Goal: Information Seeking & Learning: Learn about a topic

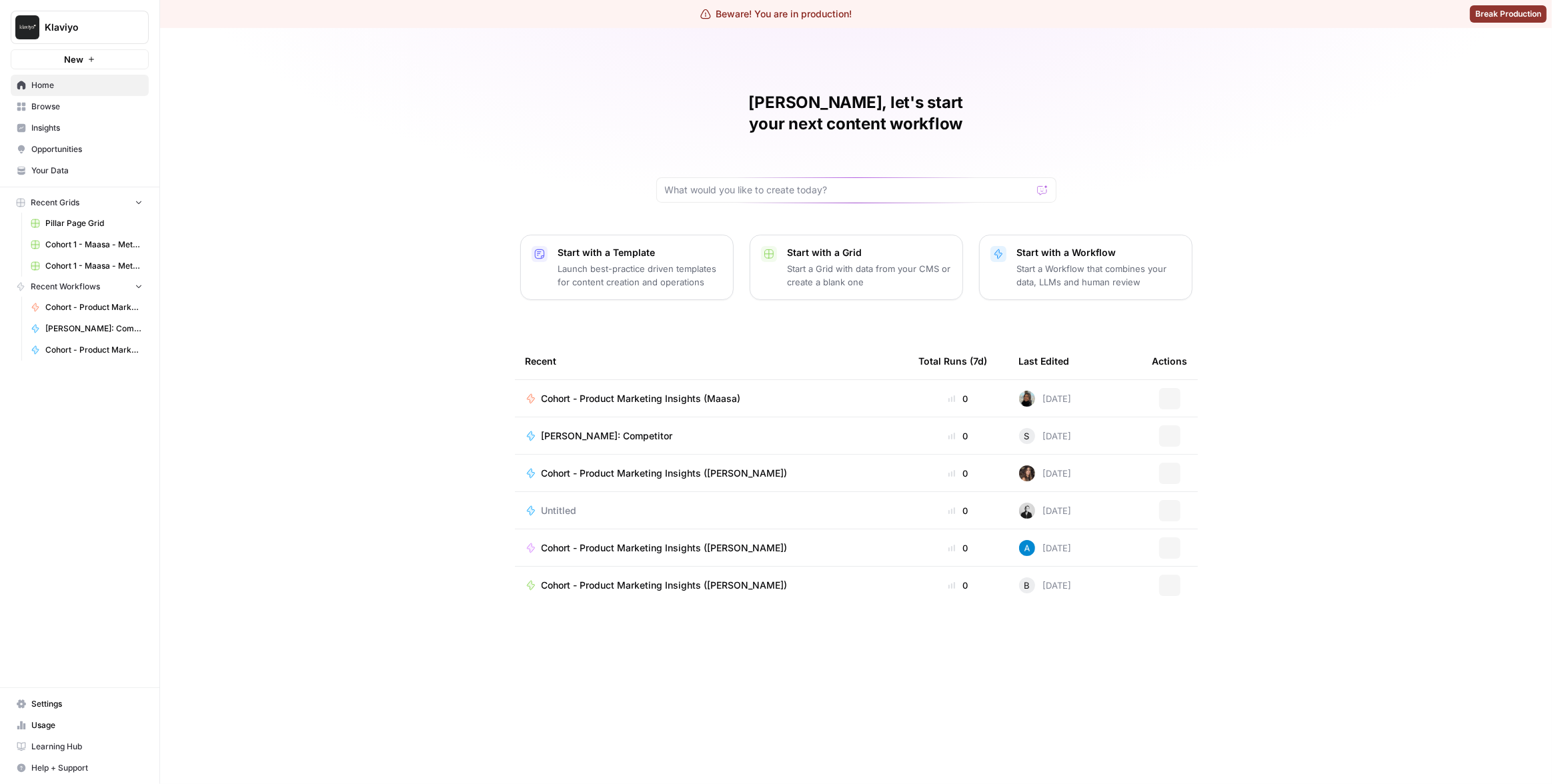
click at [71, 46] on div "Klaviyo New" at bounding box center [79, 35] width 159 height 69
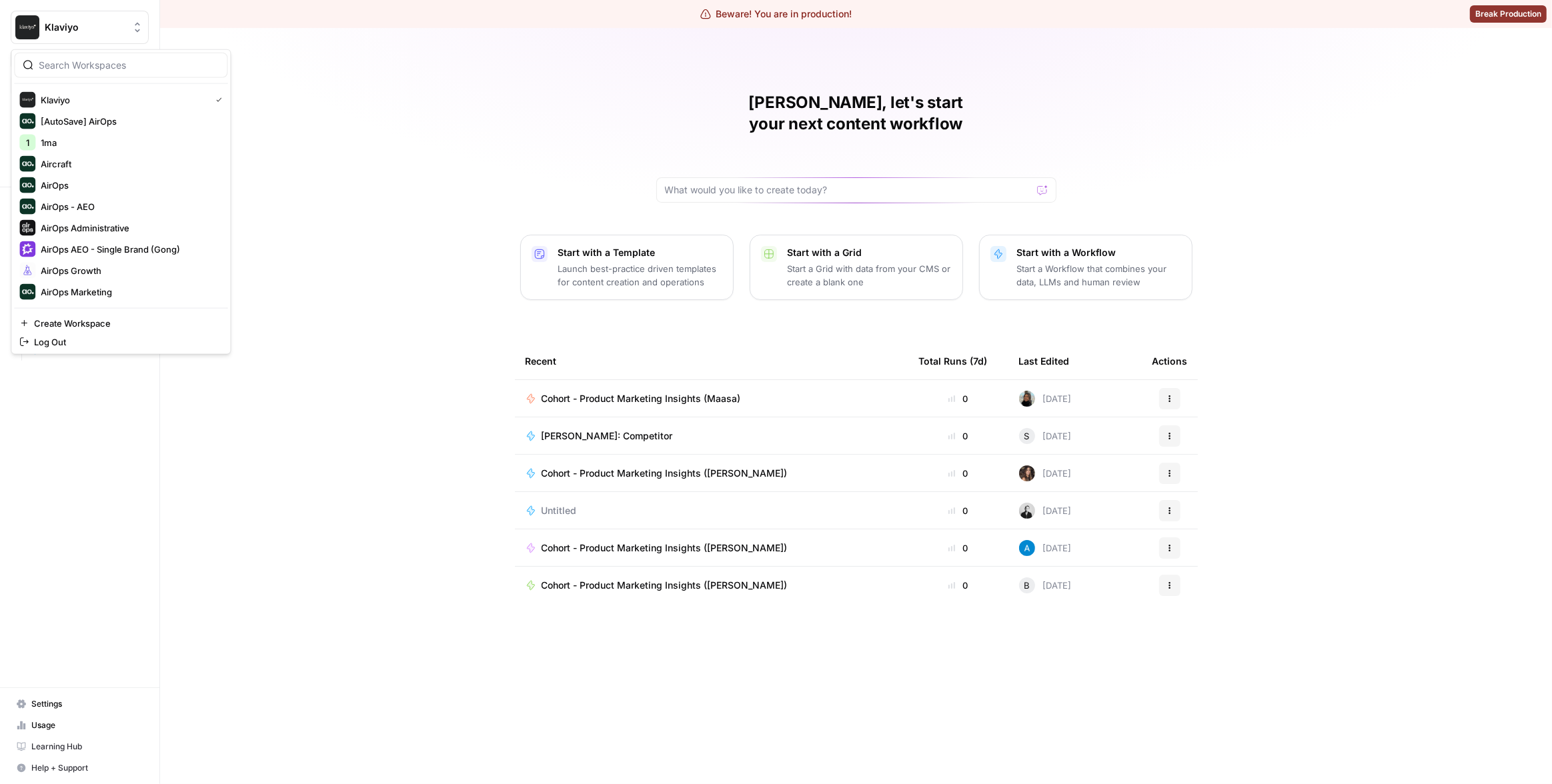
click at [82, 24] on span "Klaviyo" at bounding box center [85, 27] width 81 height 13
click at [164, 73] on div at bounding box center [121, 65] width 213 height 25
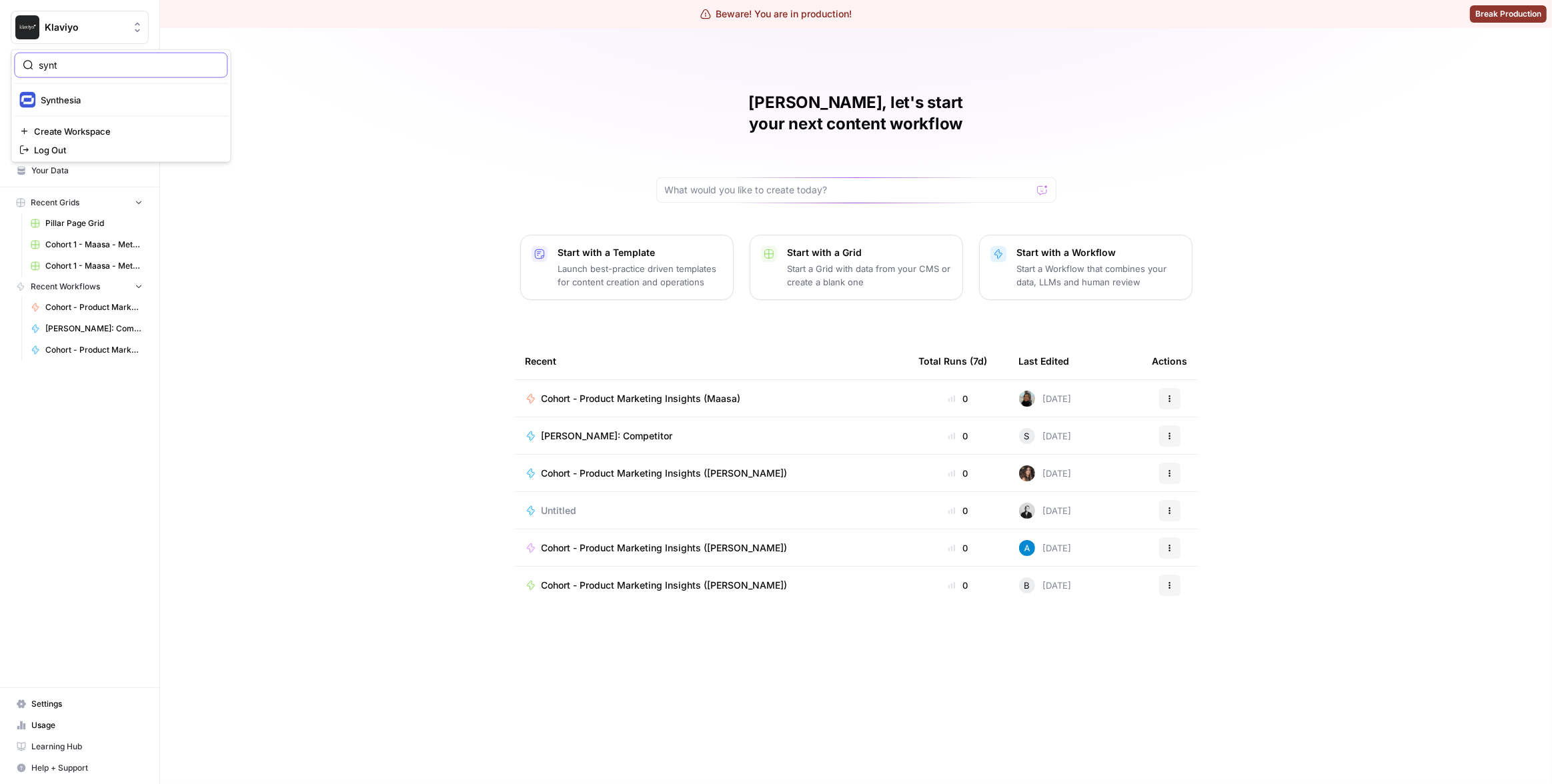
type input "synt"
click at [120, 96] on span "Synthesia" at bounding box center [129, 100] width 176 height 13
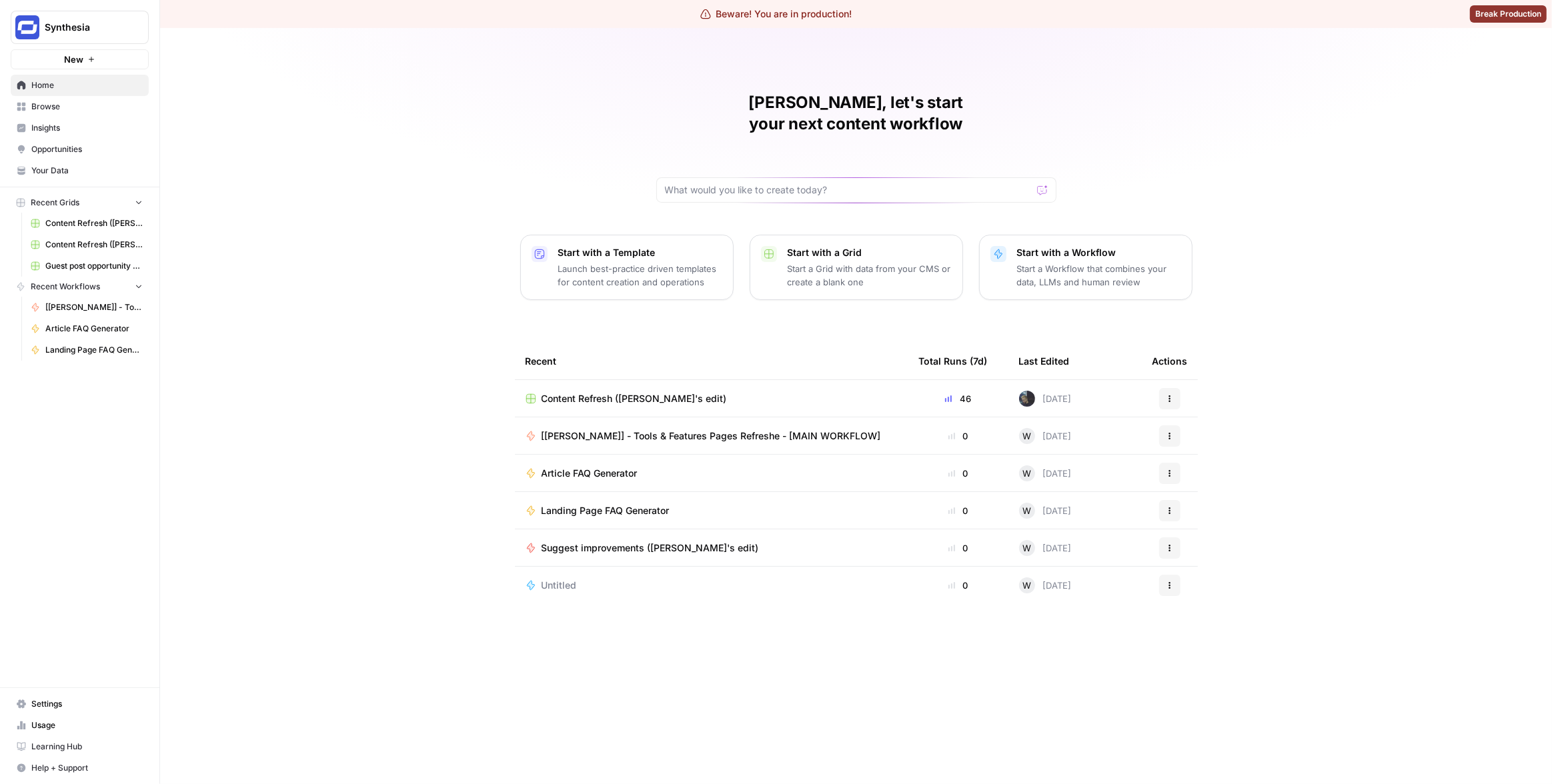
click at [91, 125] on span "Insights" at bounding box center [87, 128] width 112 height 12
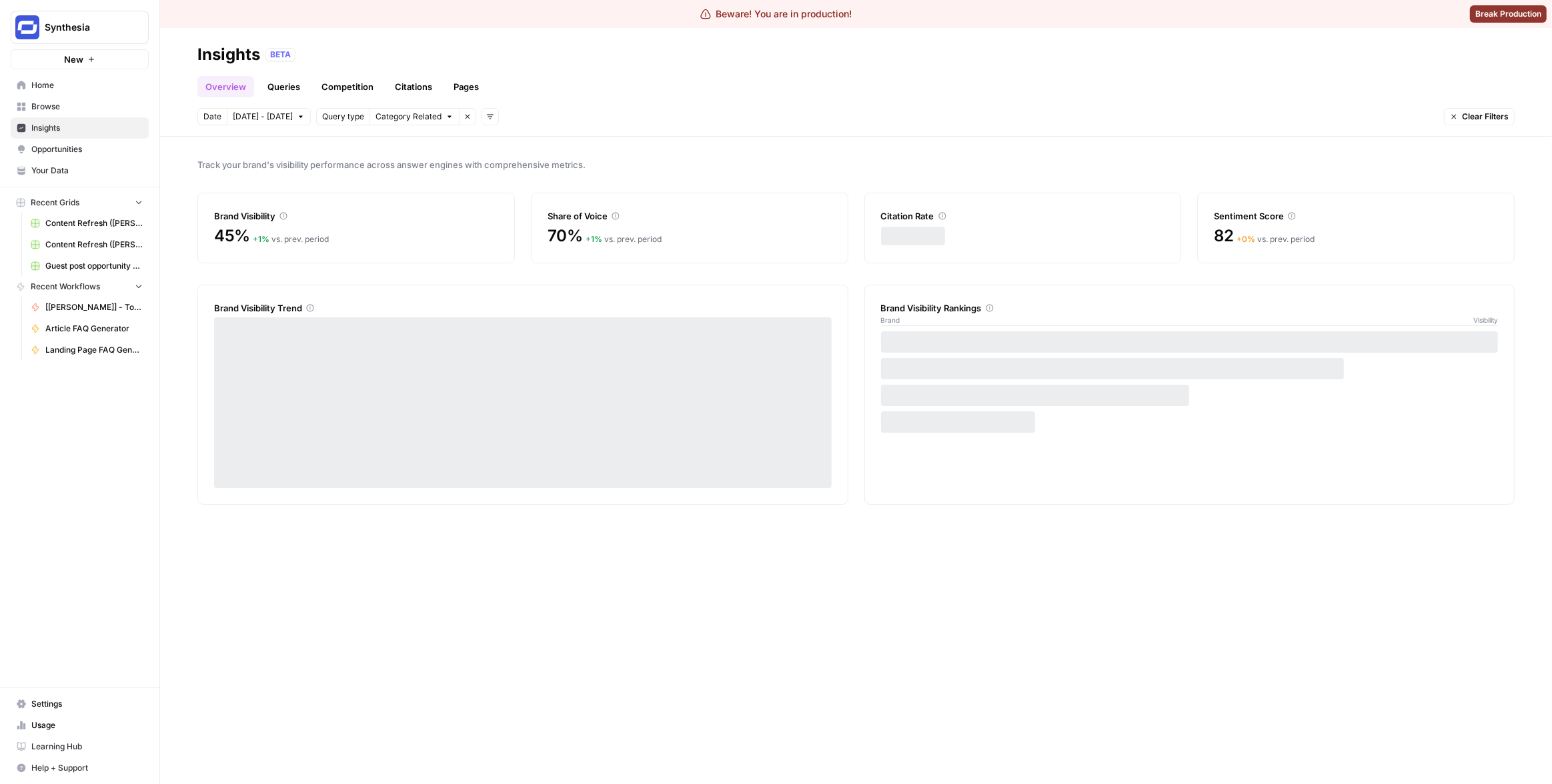
click at [463, 90] on link "Pages" at bounding box center [466, 86] width 41 height 21
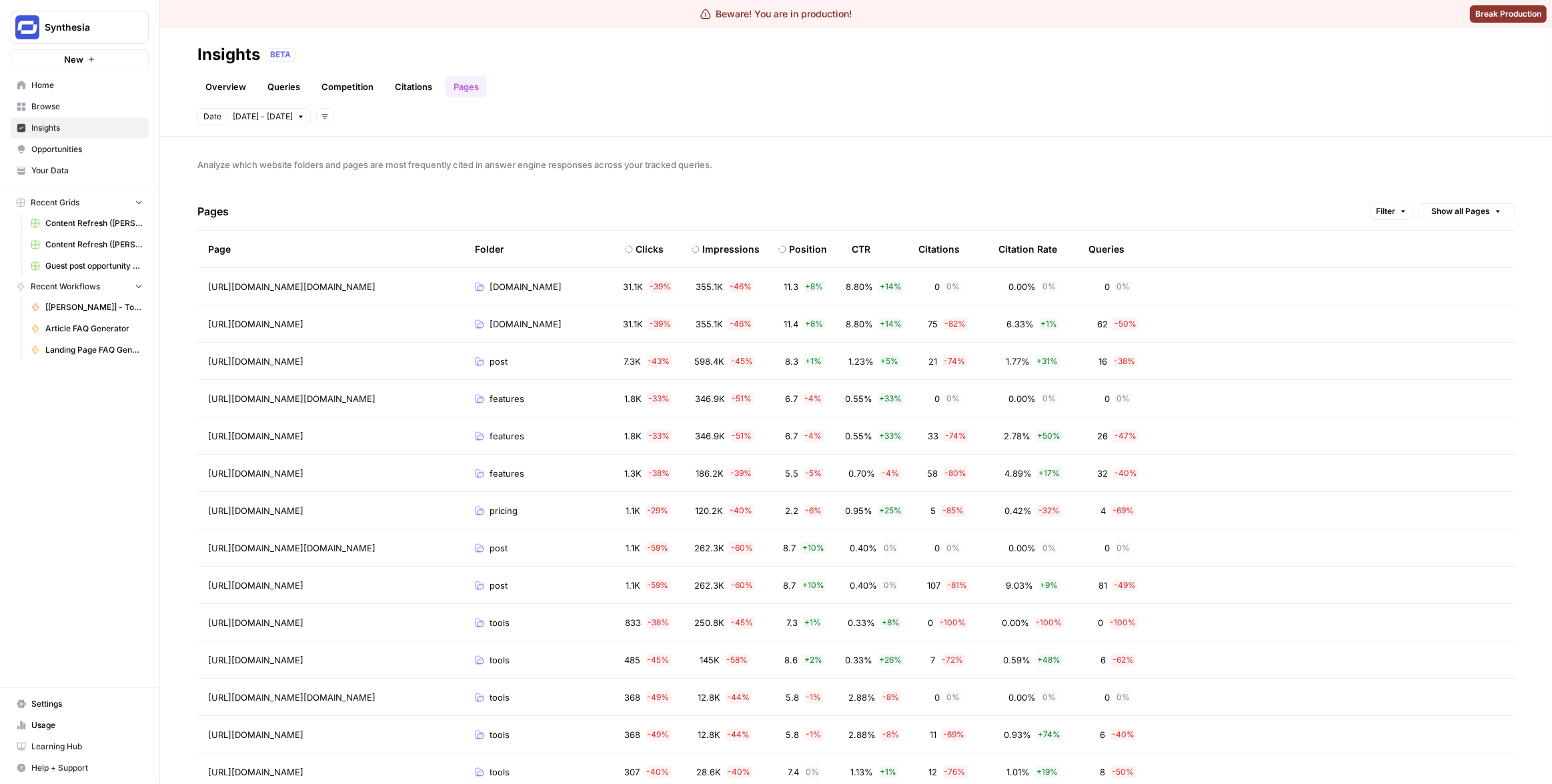
click at [802, 114] on div "Date [DATE] - [DATE] Add filters" at bounding box center [856, 117] width 1317 height 18
click at [795, 248] on div "Position" at bounding box center [808, 249] width 38 height 13
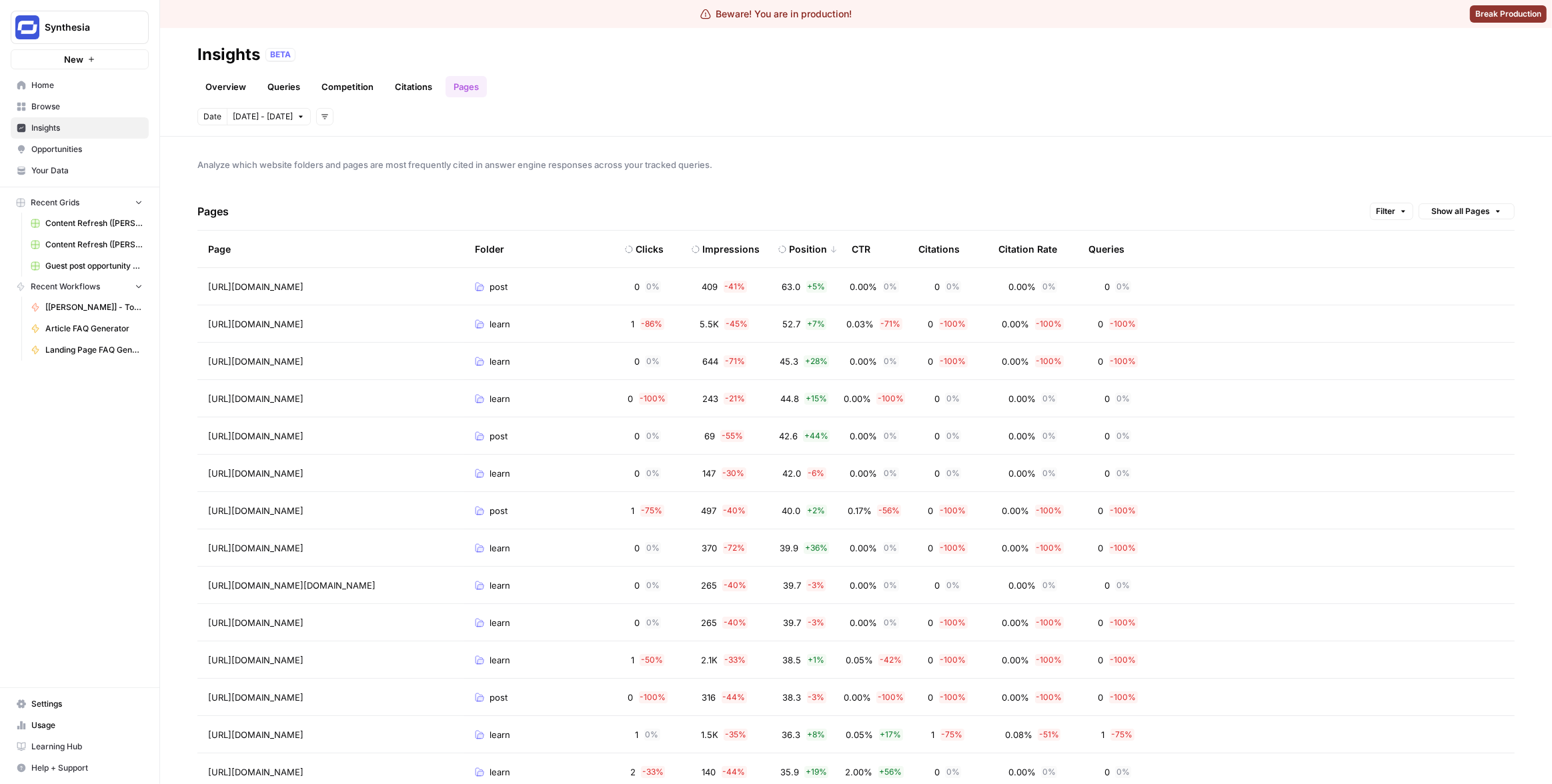
click at [795, 248] on div "Position" at bounding box center [808, 249] width 38 height 13
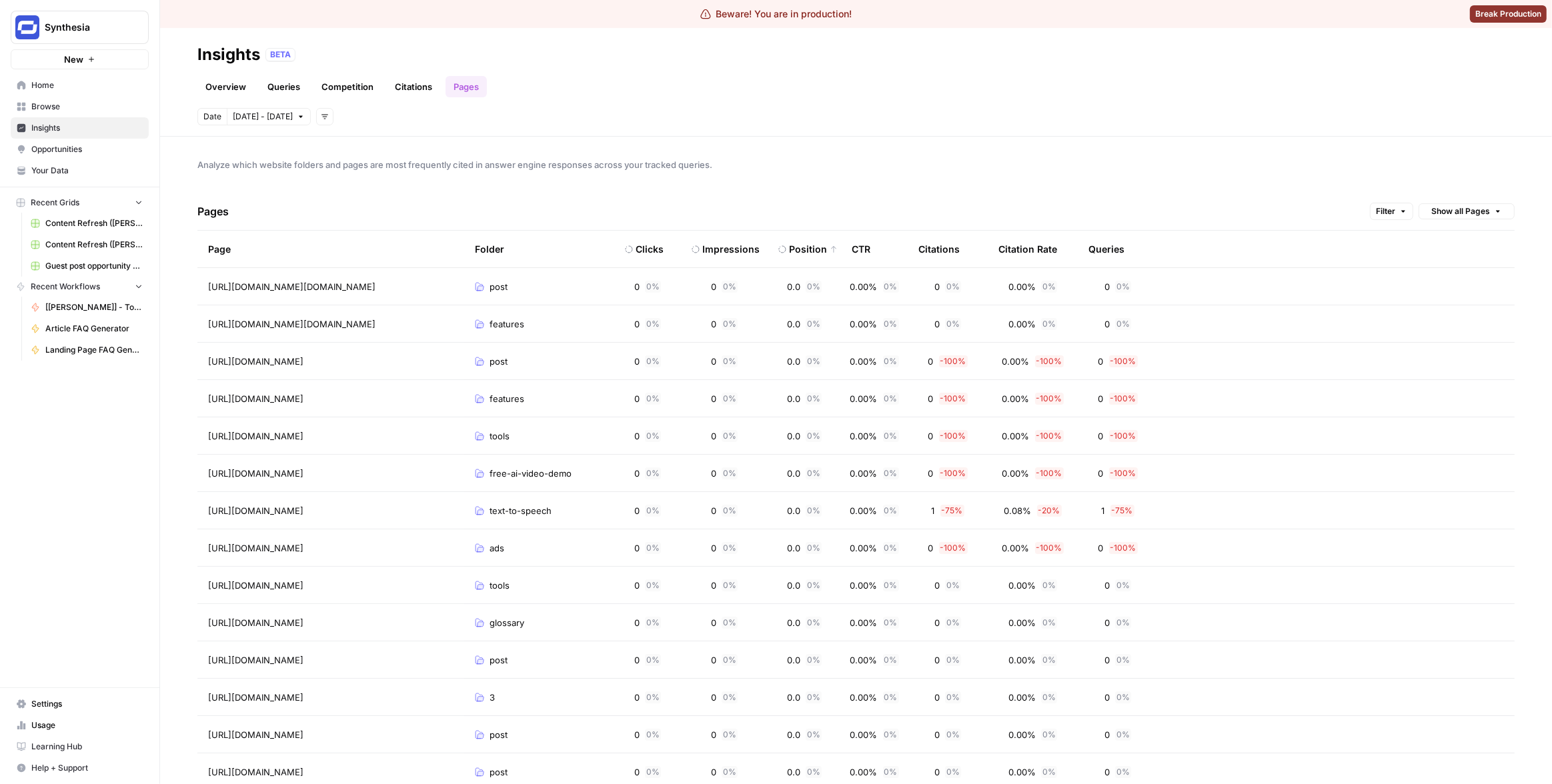
click at [795, 248] on div "Position" at bounding box center [808, 249] width 38 height 13
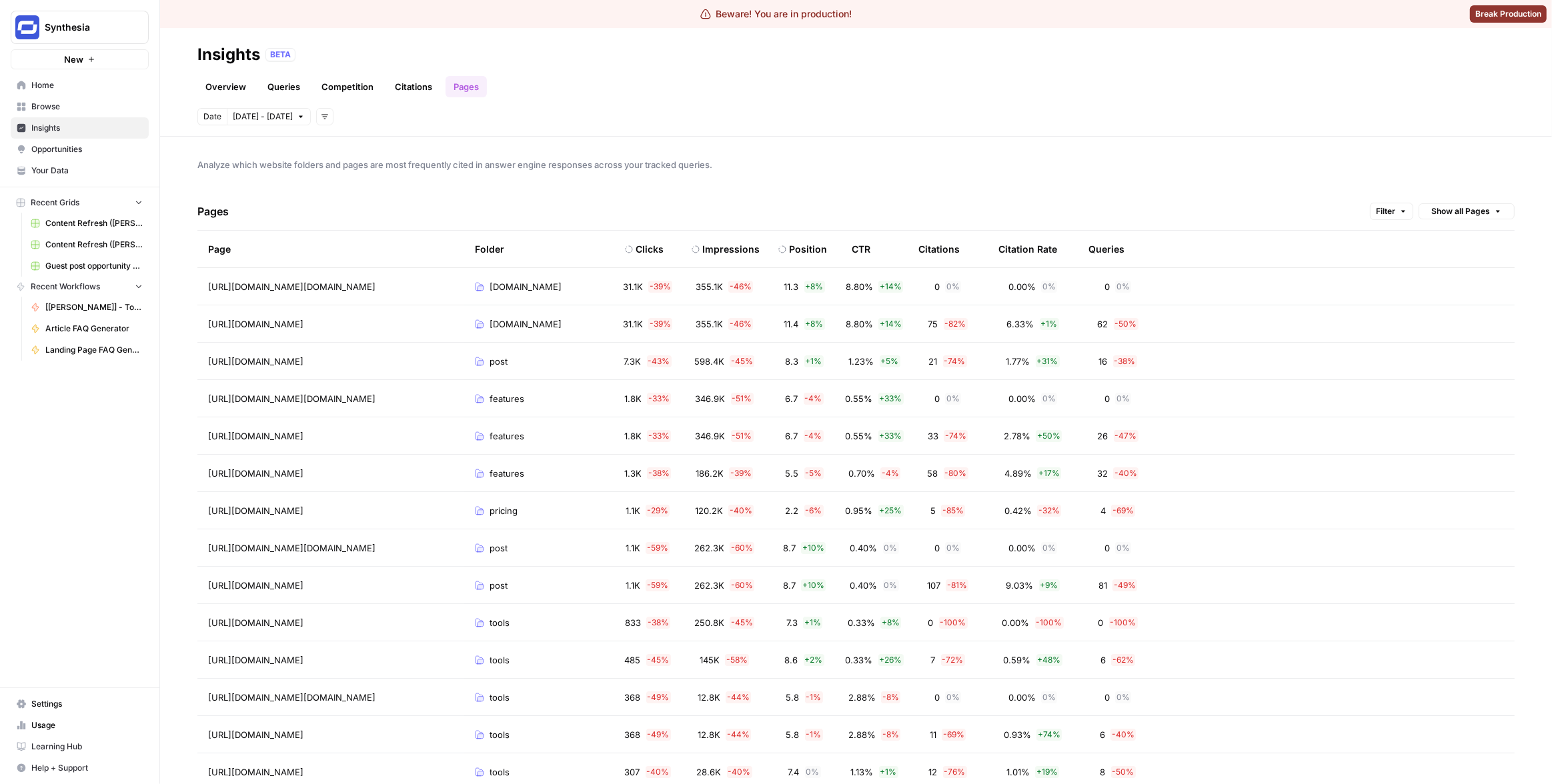
click at [795, 248] on div "Position" at bounding box center [808, 249] width 38 height 13
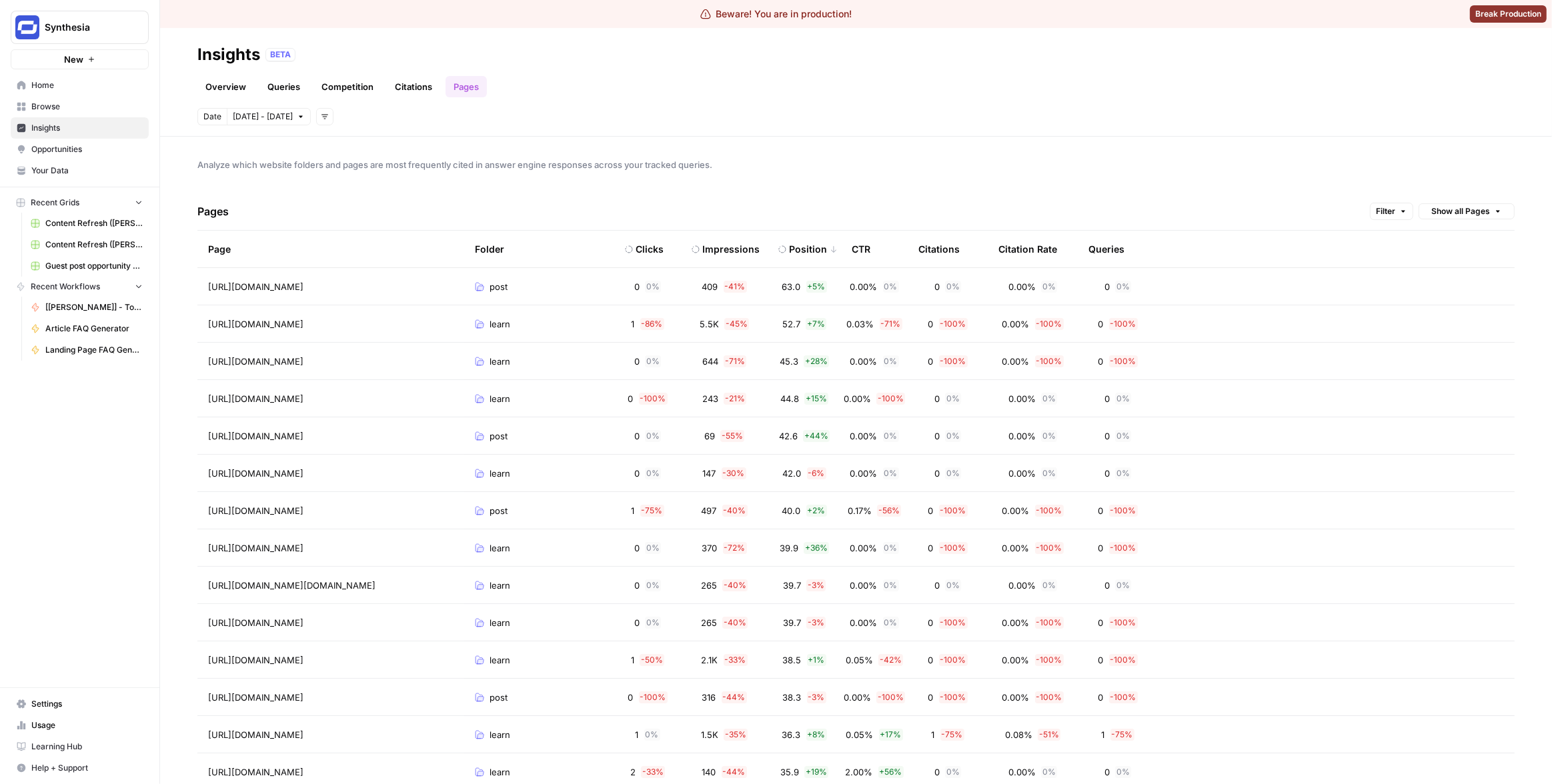
click at [1093, 250] on div "Queries" at bounding box center [1106, 249] width 36 height 37
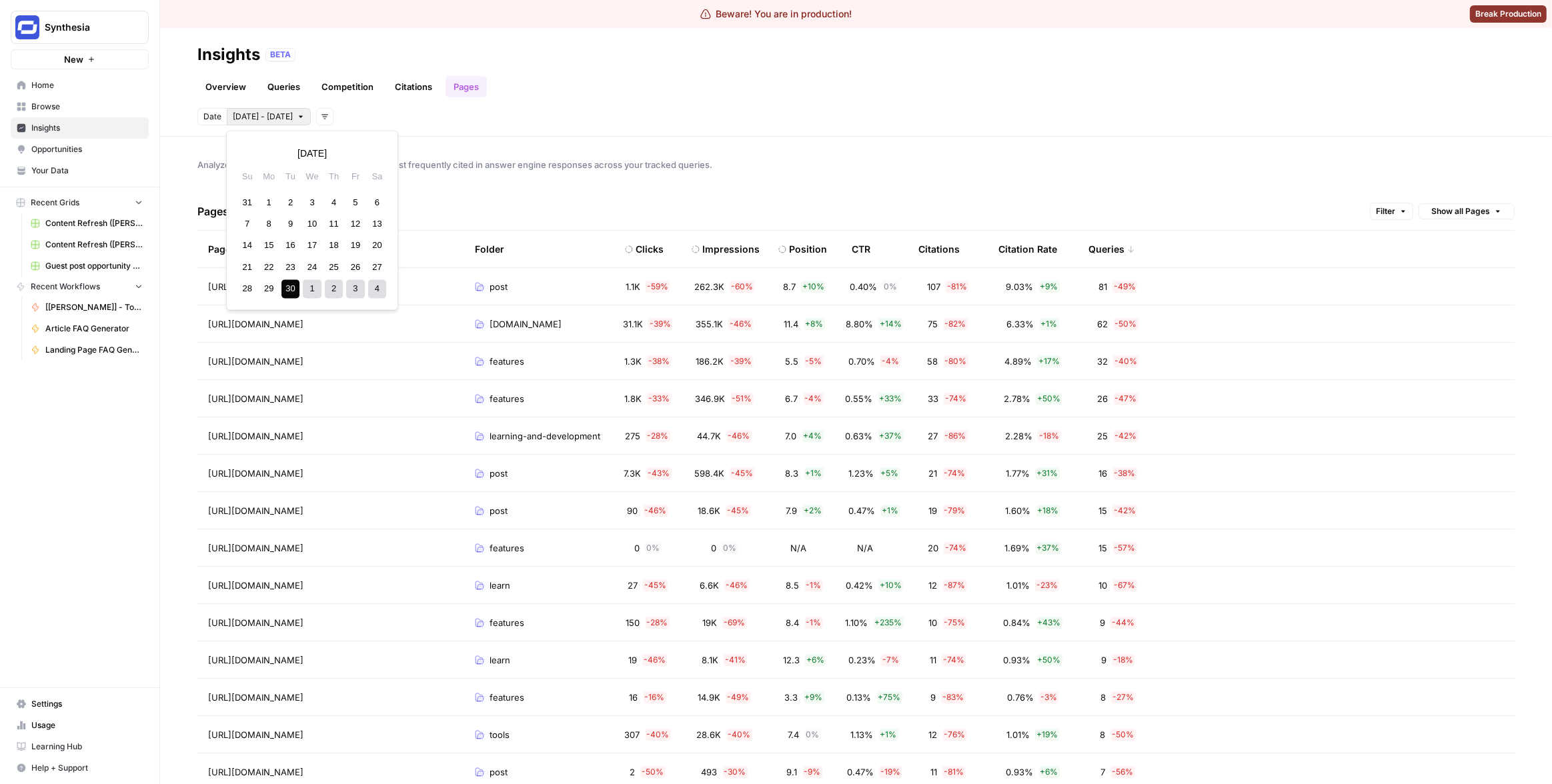
click at [270, 112] on span "[DATE] - [DATE]" at bounding box center [263, 117] width 60 height 12
click at [378, 248] on div "20" at bounding box center [377, 245] width 18 height 18
click at [287, 269] on div "23" at bounding box center [290, 267] width 18 height 18
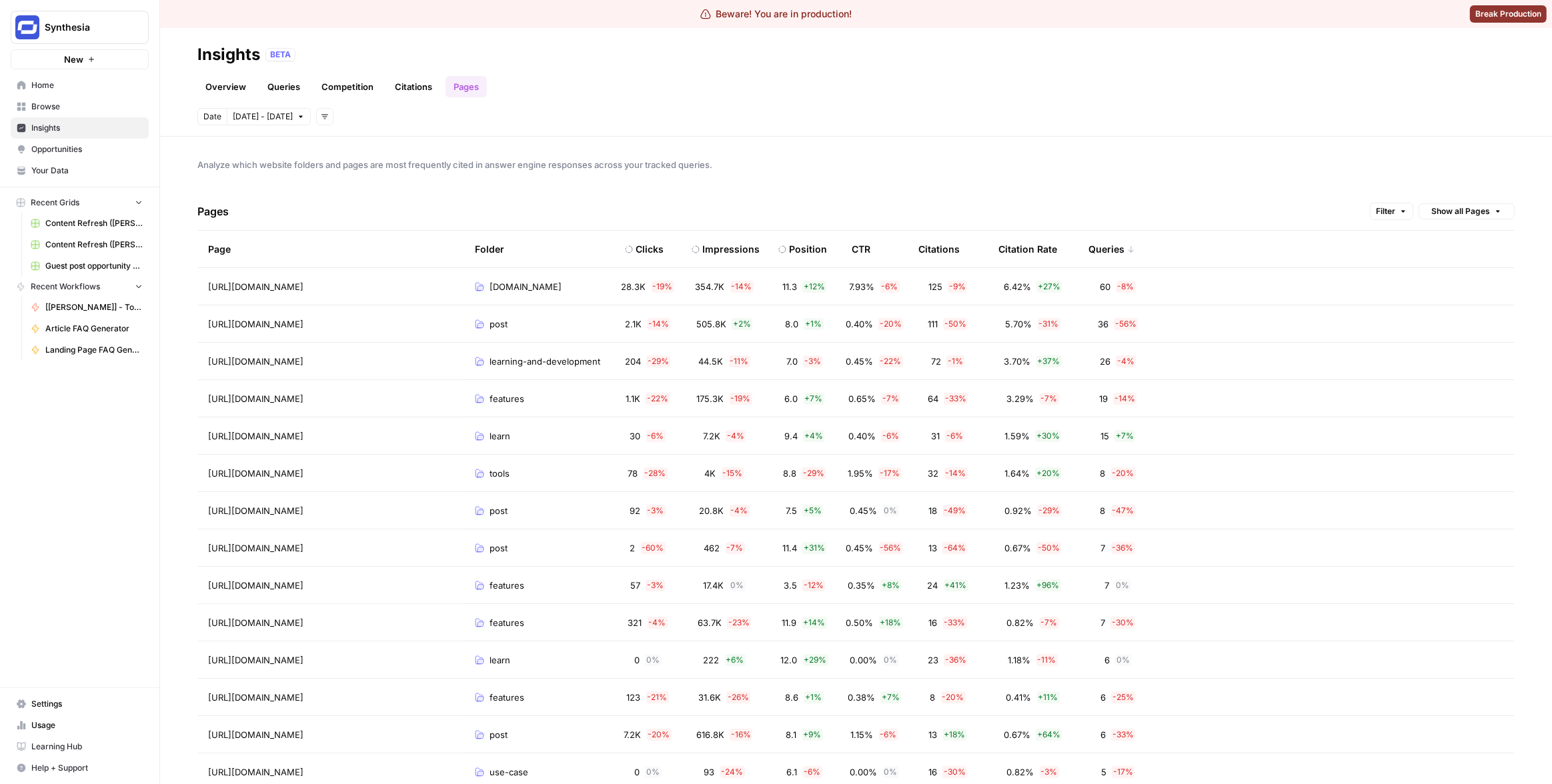
click at [1093, 118] on div "Date [DATE] - [DATE] Add filters" at bounding box center [856, 117] width 1317 height 18
click at [1096, 252] on div "Queries" at bounding box center [1112, 249] width 47 height 37
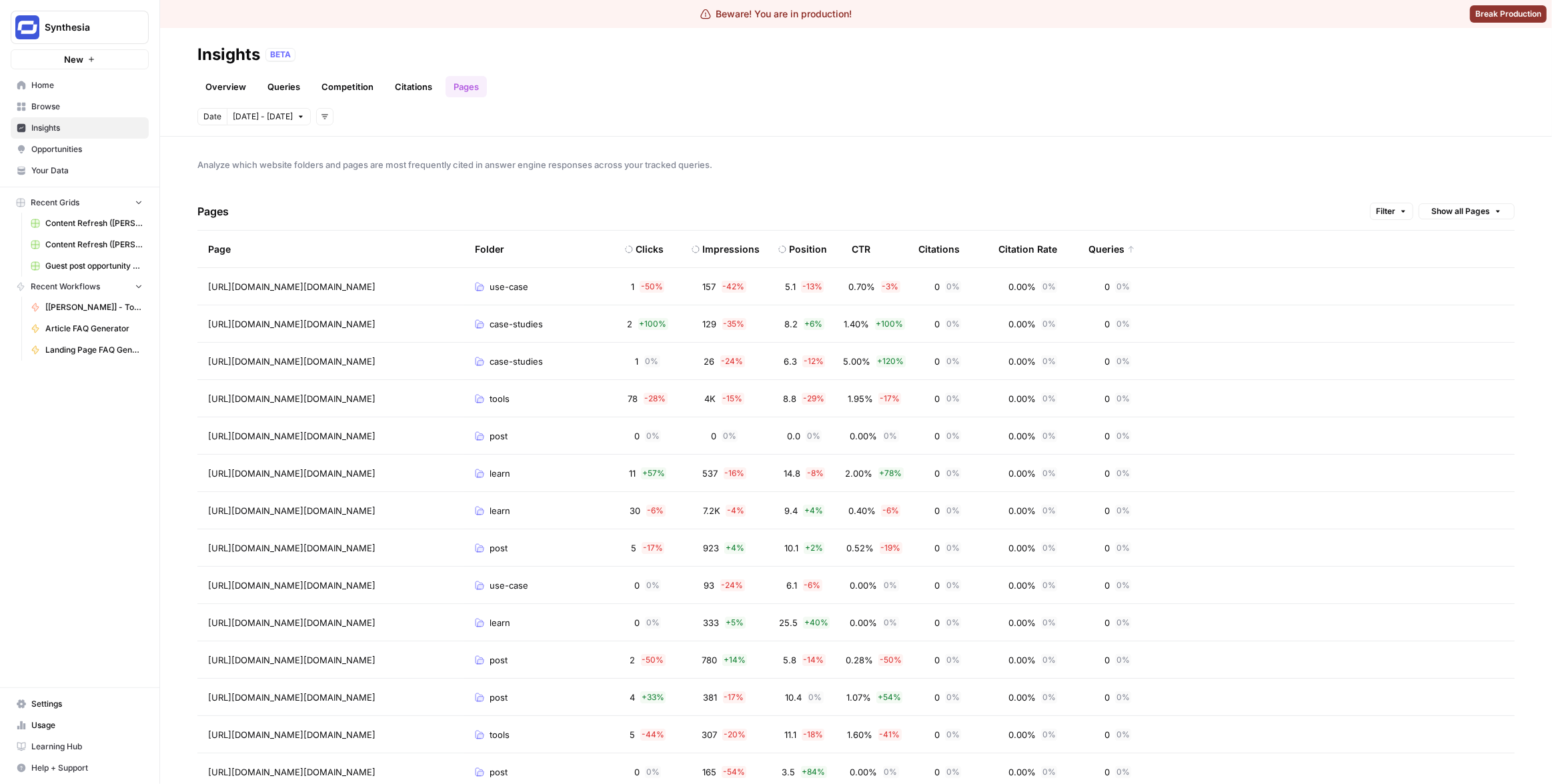
click at [1103, 249] on div "Queries" at bounding box center [1112, 249] width 47 height 37
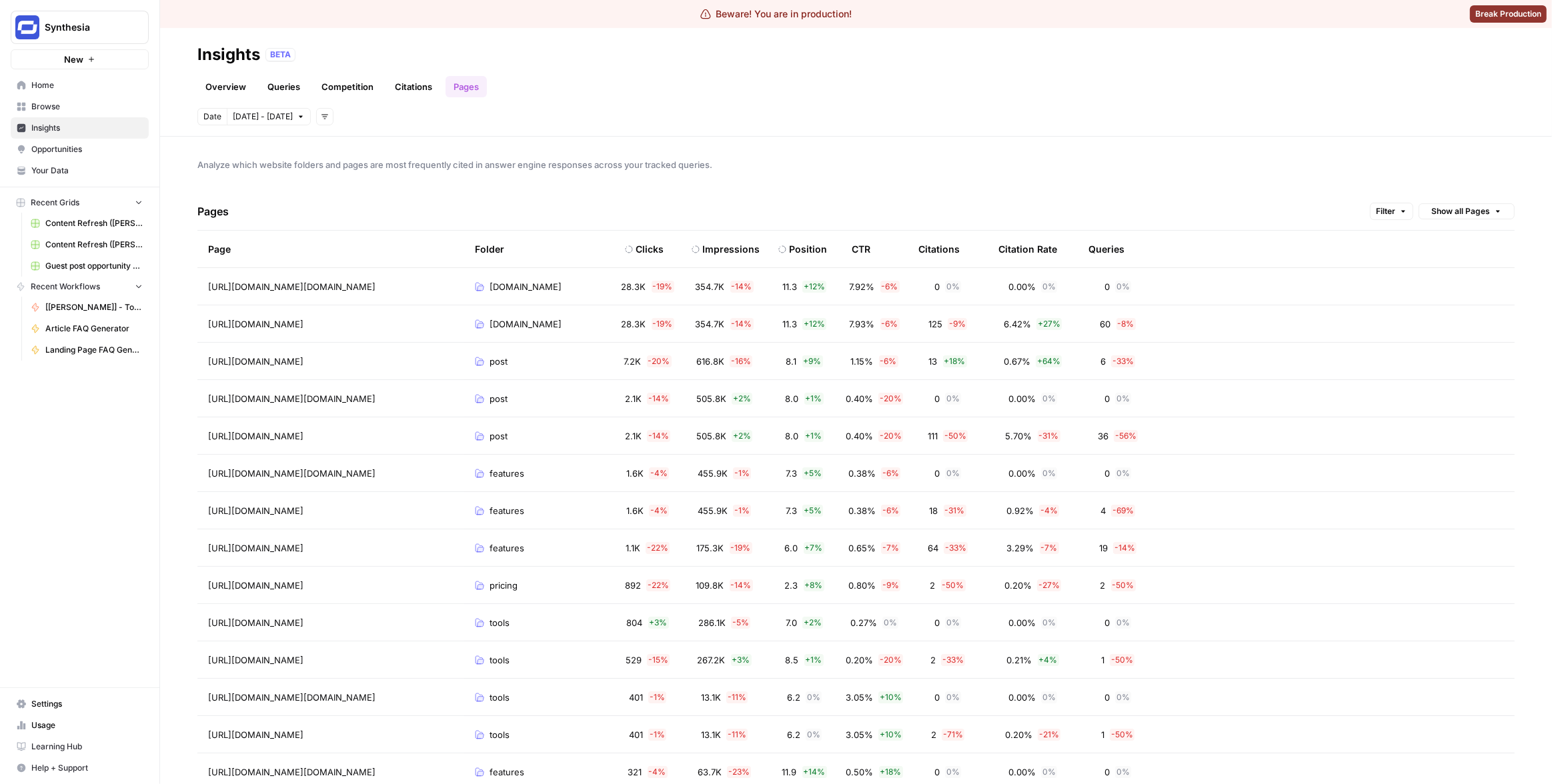
click at [1102, 253] on div "Queries" at bounding box center [1106, 249] width 36 height 37
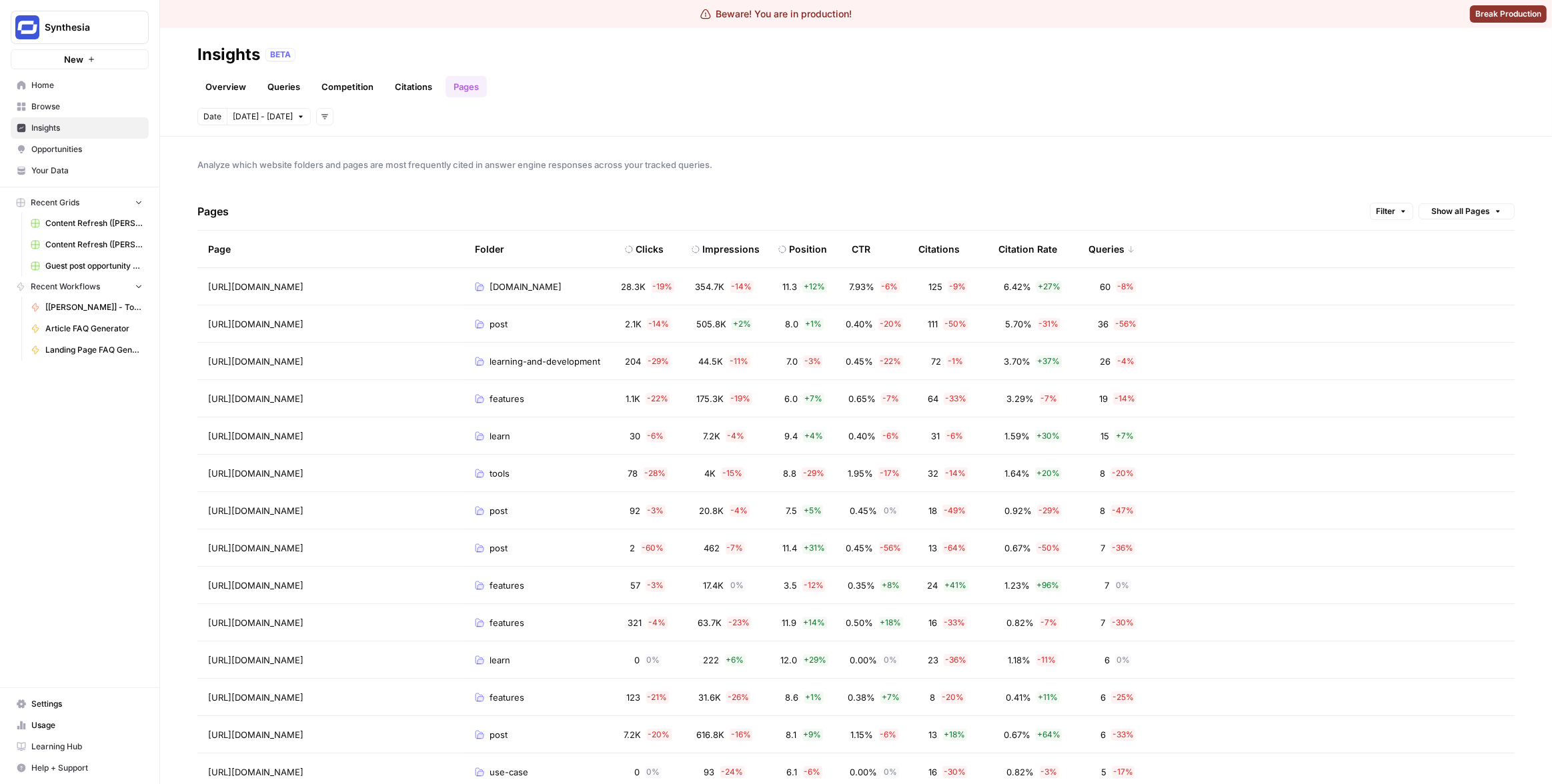
click at [1096, 180] on div "Analyze which website folders and pages are most frequently cited in answer eng…" at bounding box center [856, 460] width 1392 height 647
click at [240, 109] on button "[DATE] - [DATE]" at bounding box center [269, 117] width 84 height 18
click at [313, 269] on div "24" at bounding box center [312, 267] width 18 height 18
click at [287, 288] on div "30" at bounding box center [290, 289] width 18 height 18
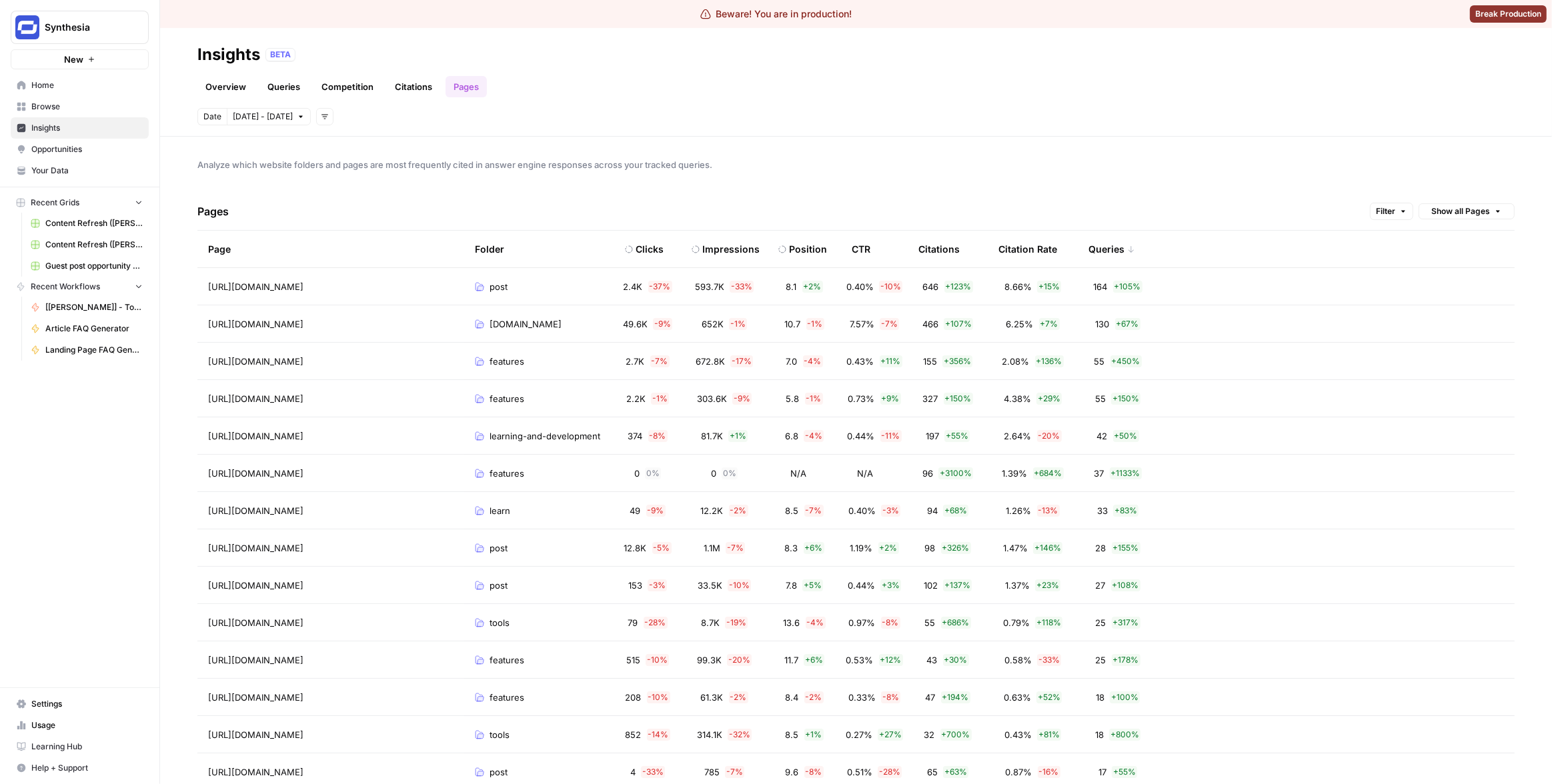
click at [867, 114] on div "Date [DATE] - [DATE] Add filters" at bounding box center [856, 117] width 1317 height 18
click at [938, 126] on header "Insights BETA Overview Queries Competition Citations Pages Date [DATE] - [DATE]…" at bounding box center [856, 82] width 1392 height 109
click at [868, 158] on span "Analyze which website folders and pages are most frequently cited in answer eng…" at bounding box center [856, 165] width 1317 height 13
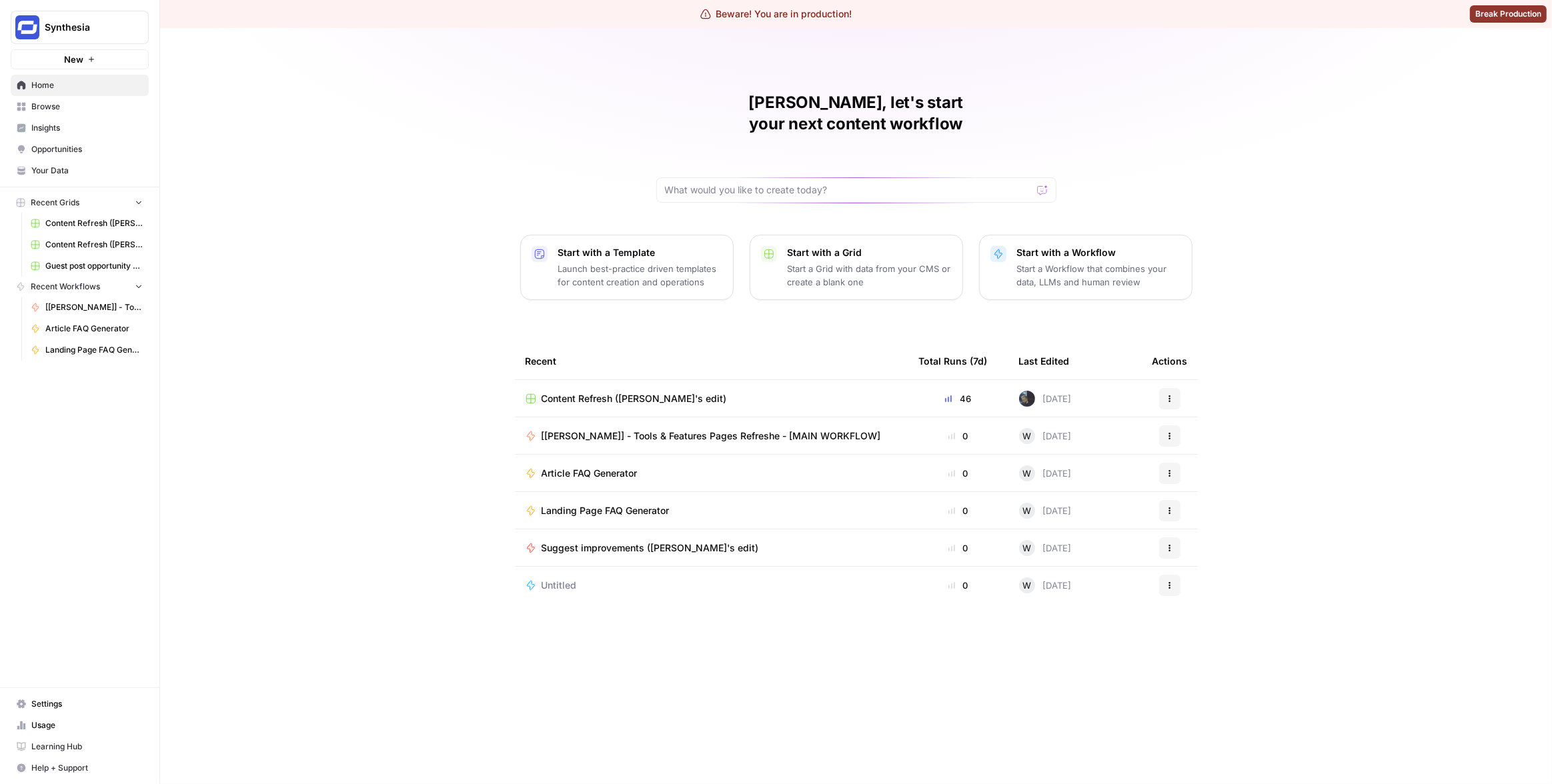
click at [77, 127] on span "Insights" at bounding box center [87, 128] width 112 height 12
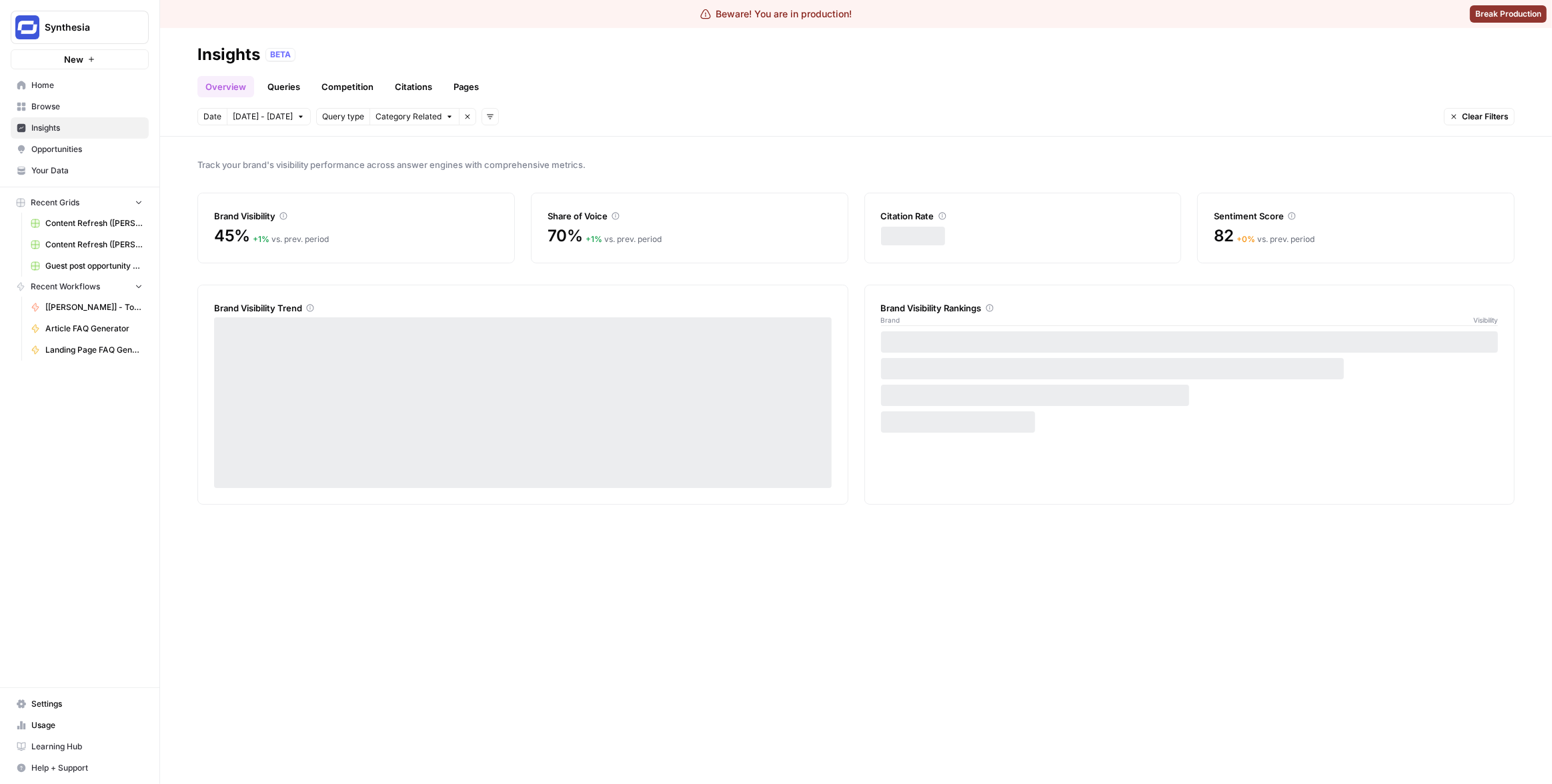
click at [473, 85] on link "Pages" at bounding box center [466, 86] width 41 height 21
